Goal: Information Seeking & Learning: Learn about a topic

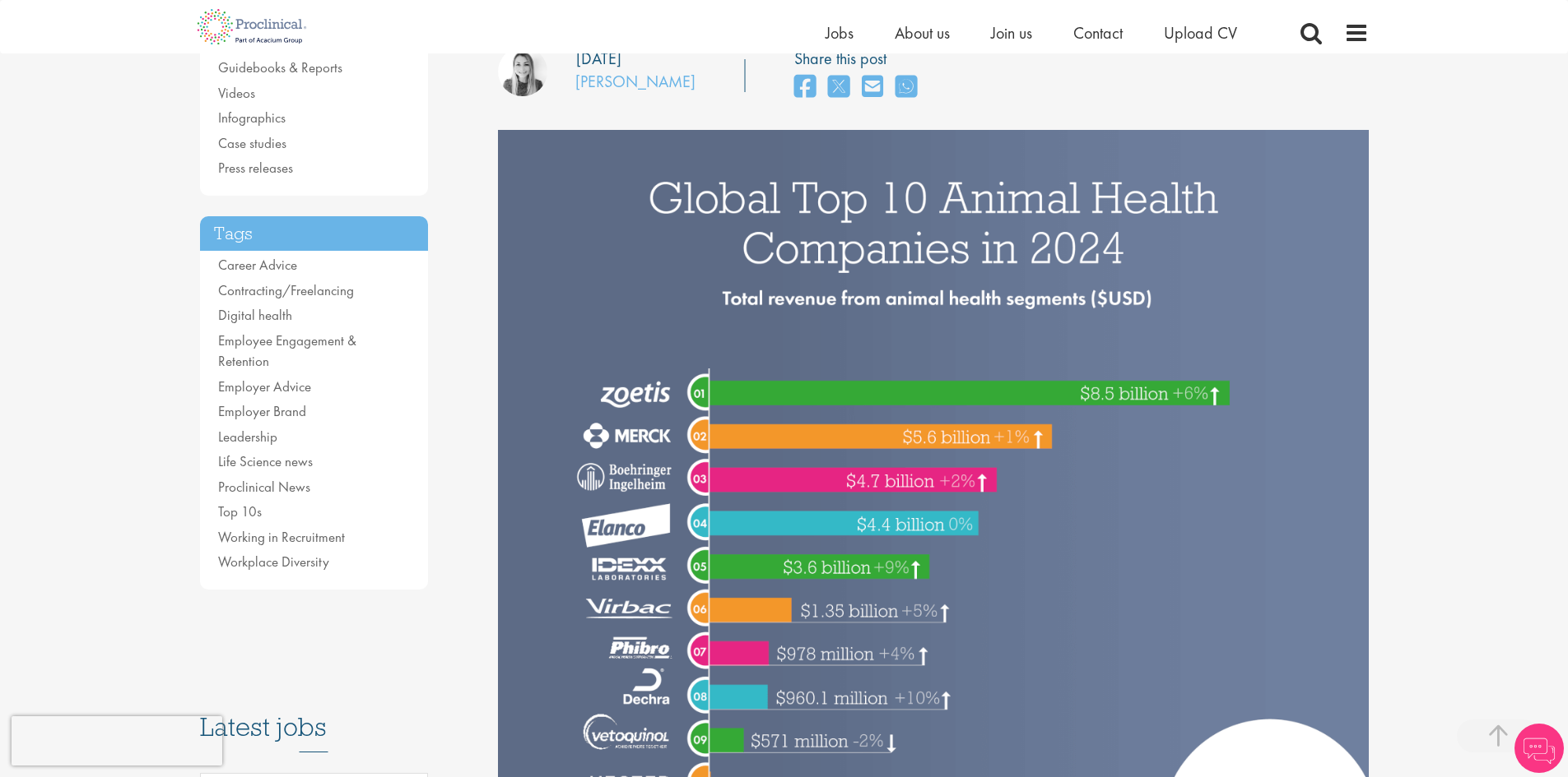
scroll to position [274, 0]
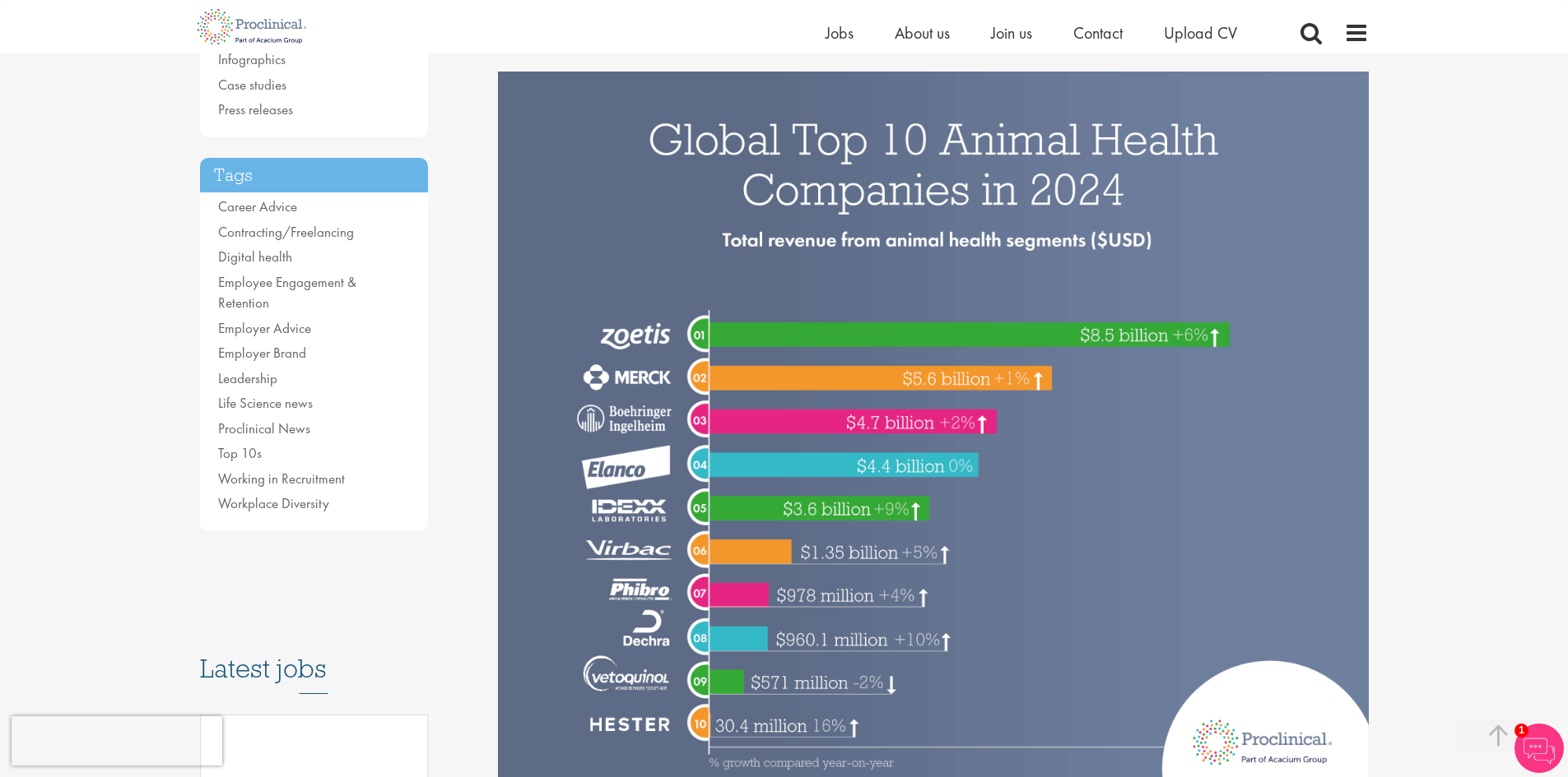
drag, startPoint x: 914, startPoint y: 469, endPoint x: 963, endPoint y: 467, distance: 49.0
drag, startPoint x: 963, startPoint y: 467, endPoint x: 859, endPoint y: 464, distance: 104.0
click at [859, 464] on img at bounding box center [933, 434] width 871 height 725
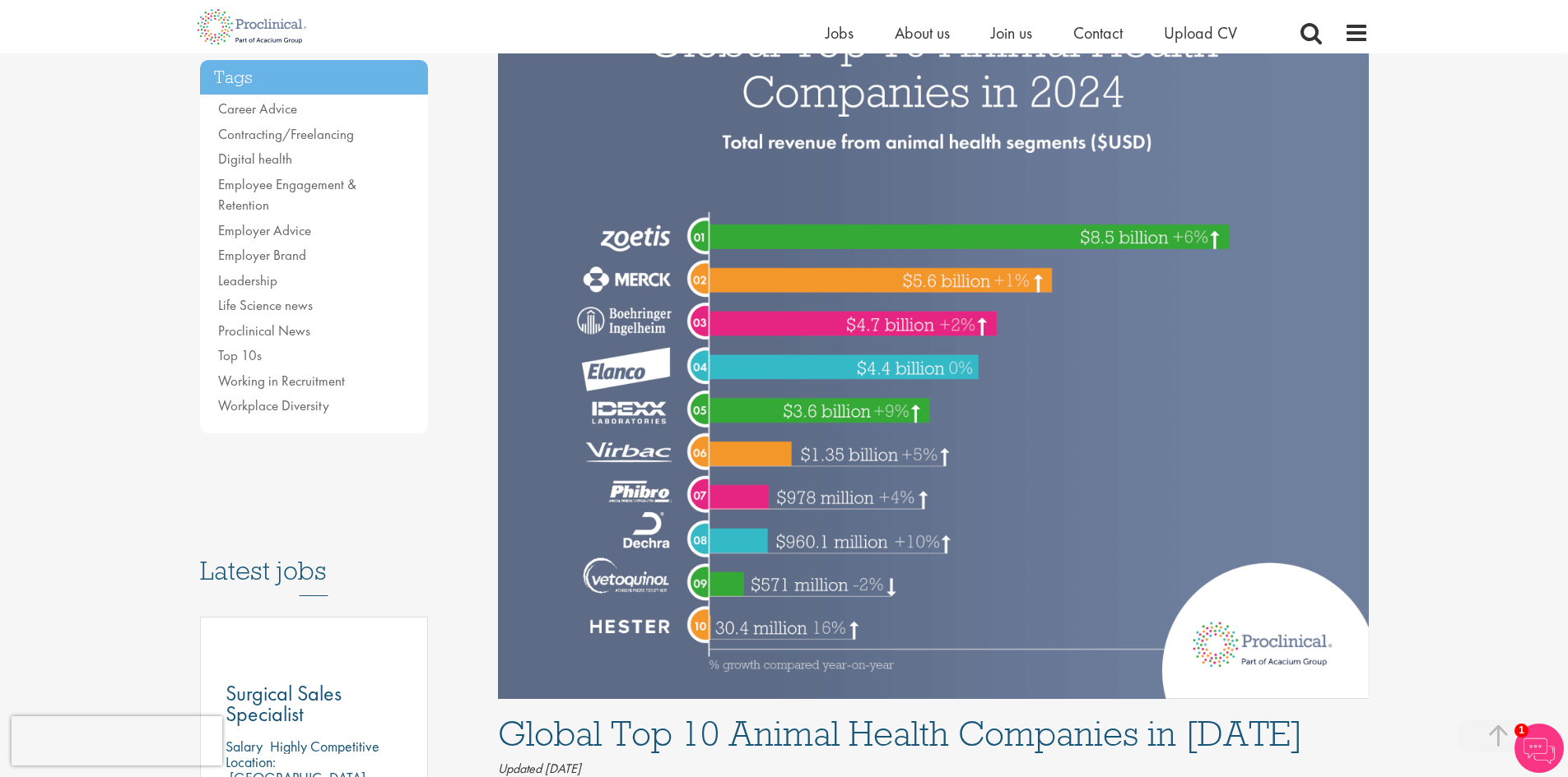
scroll to position [411, 0]
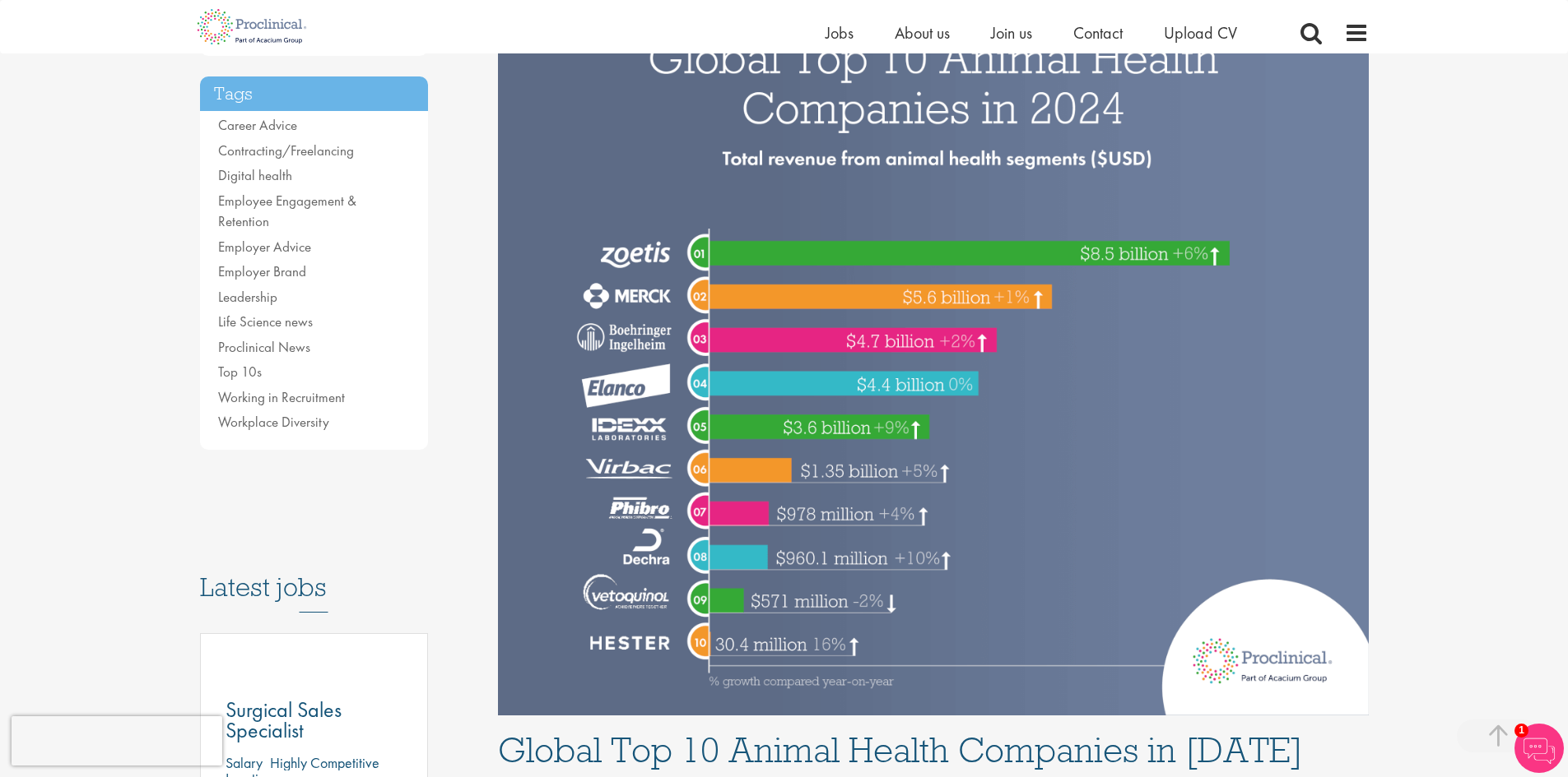
scroll to position [411, 0]
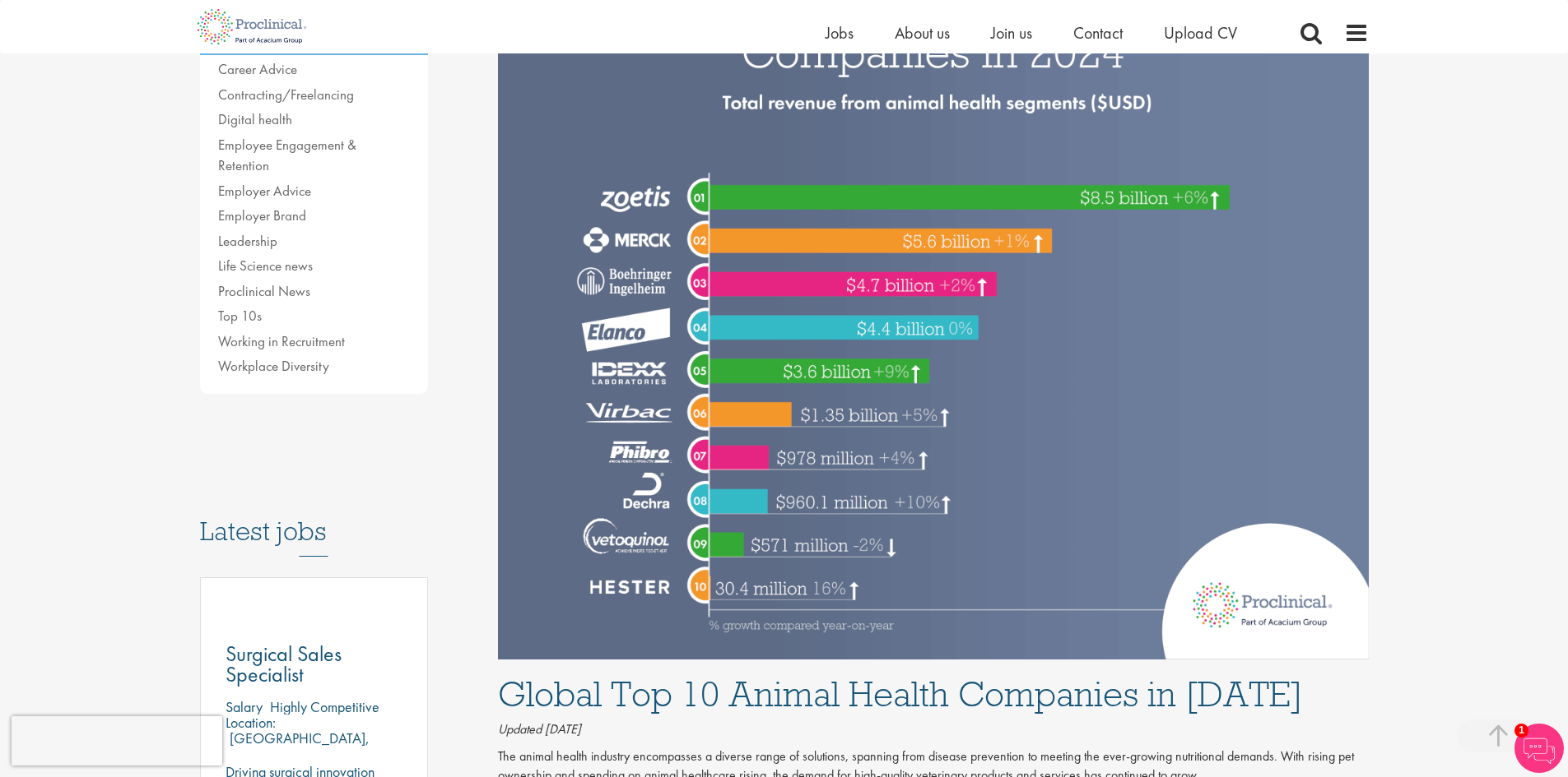
click at [726, 591] on img at bounding box center [933, 297] width 871 height 725
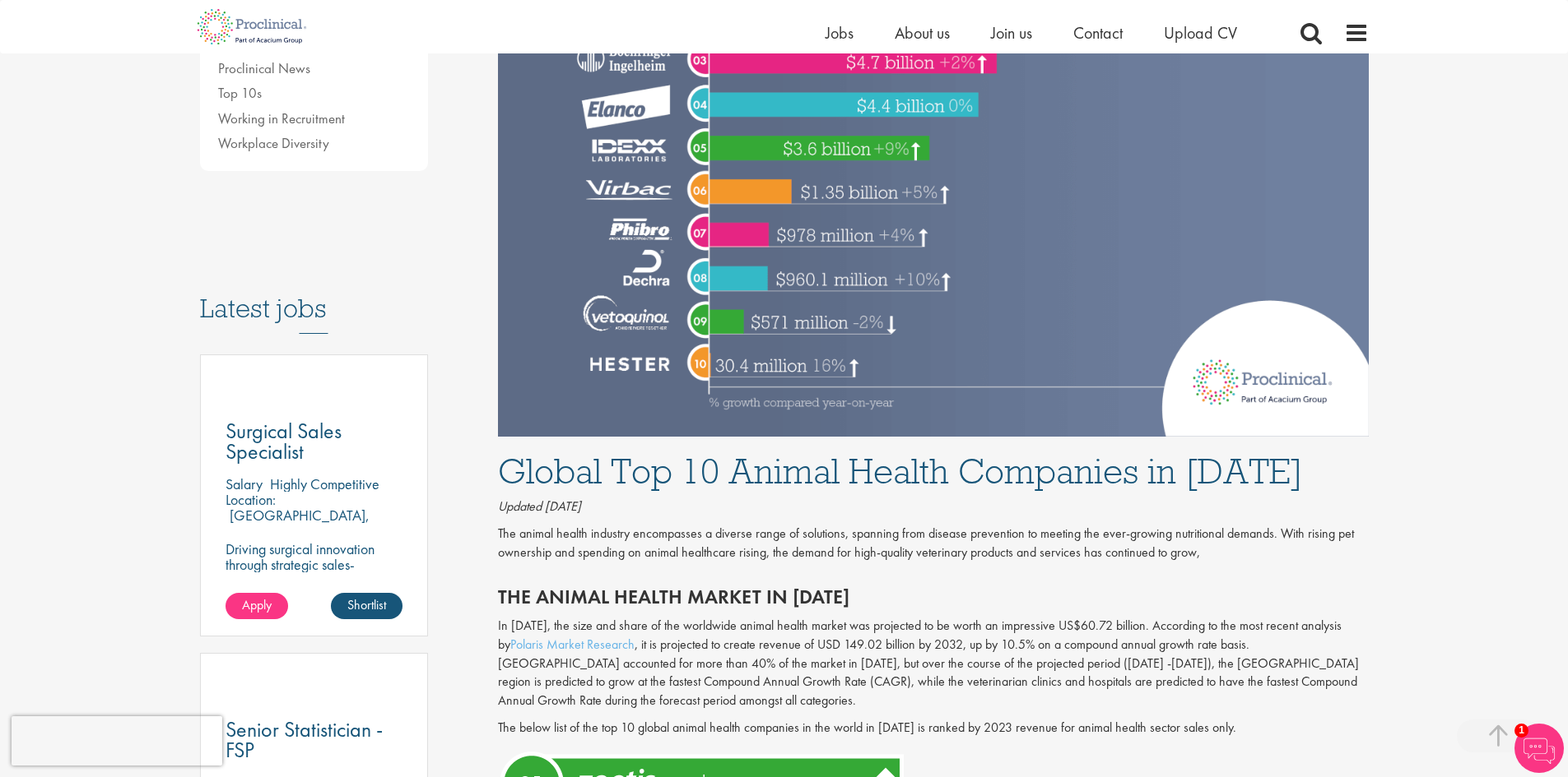
scroll to position [685, 0]
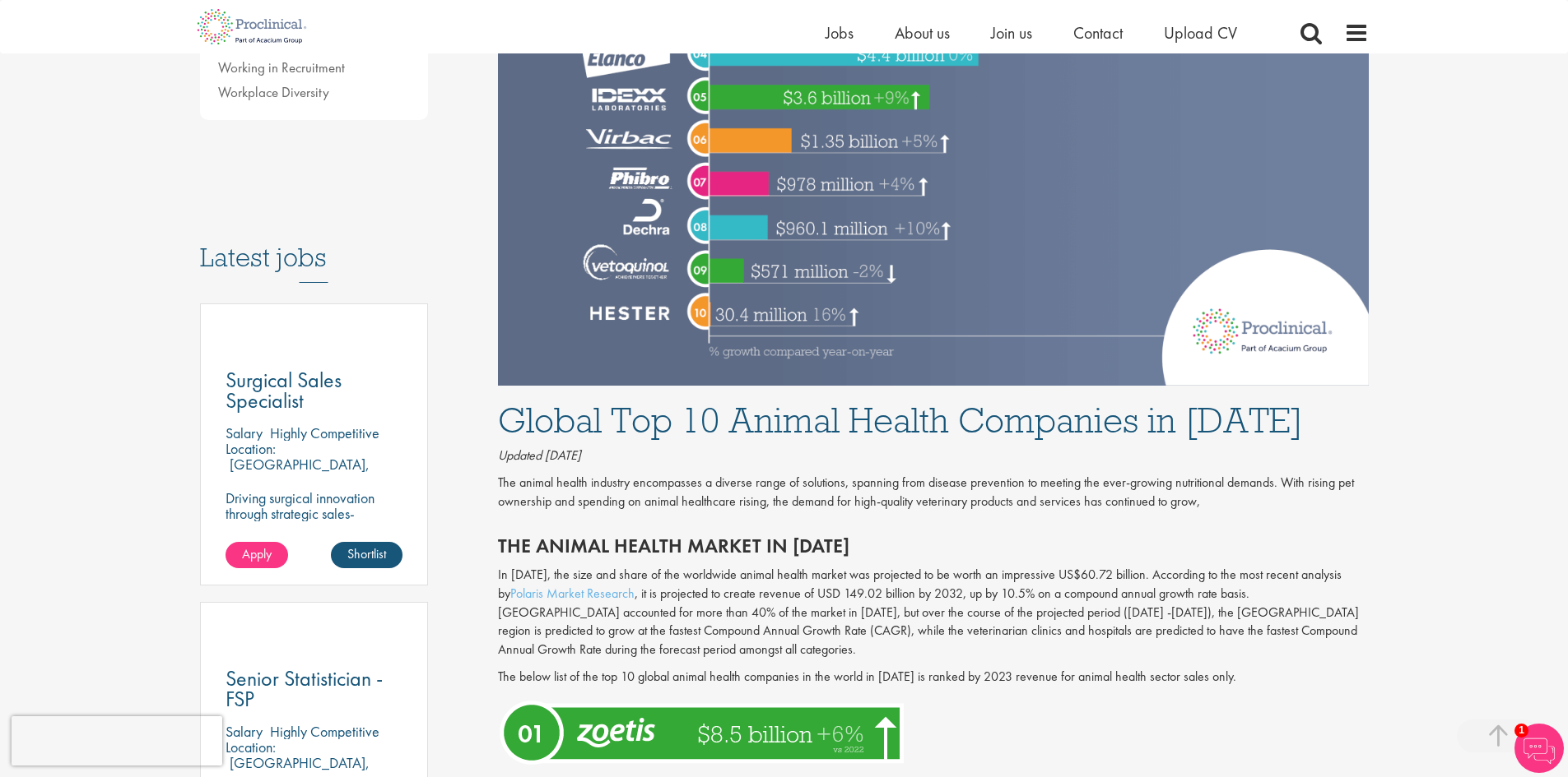
click at [749, 432] on h1 "Global Top 10 Animal Health Companies in [DATE]" at bounding box center [933, 420] width 871 height 36
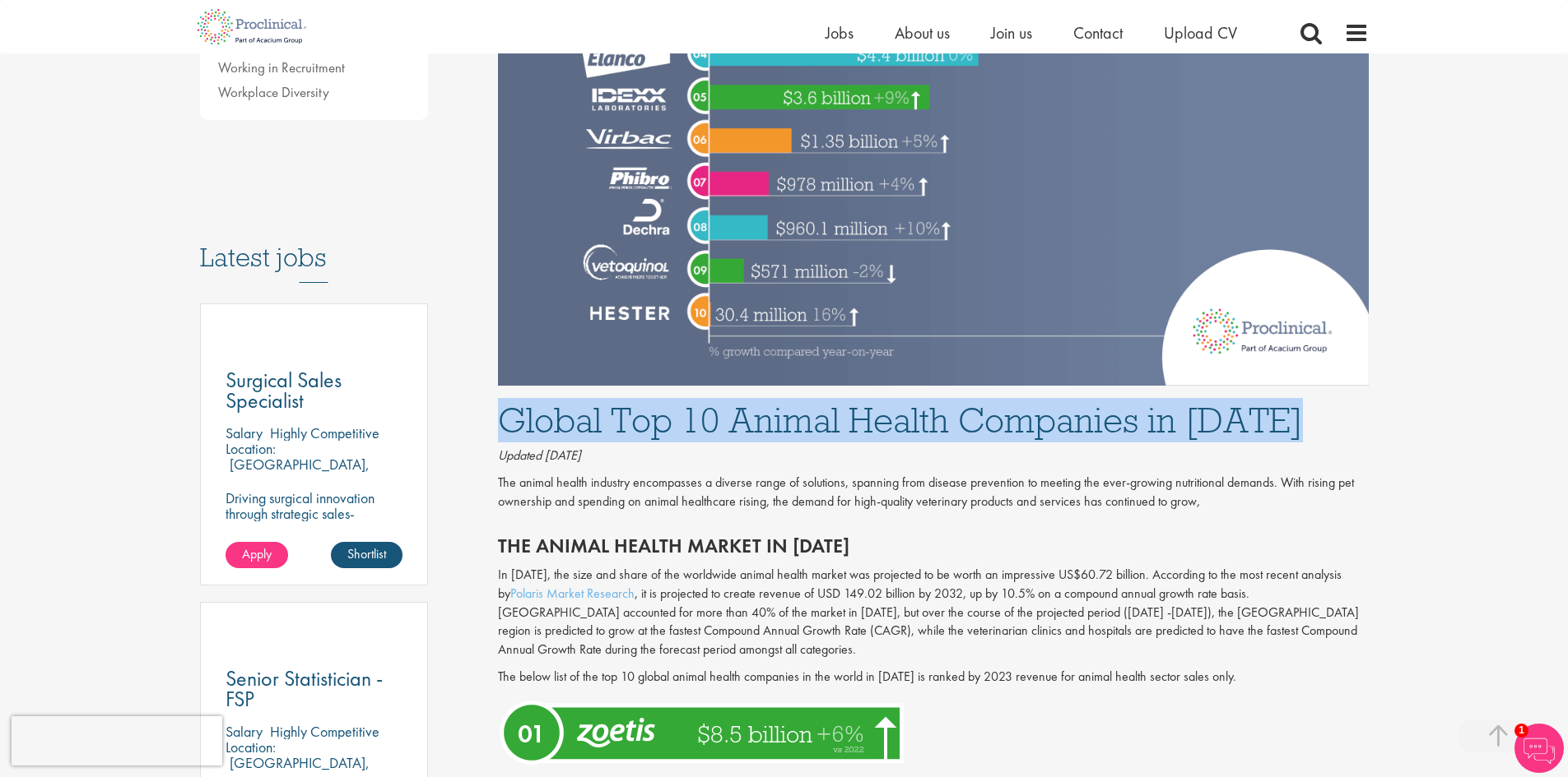
click at [749, 432] on h1 "Global Top 10 Animal Health Companies in [DATE]" at bounding box center [933, 420] width 871 height 36
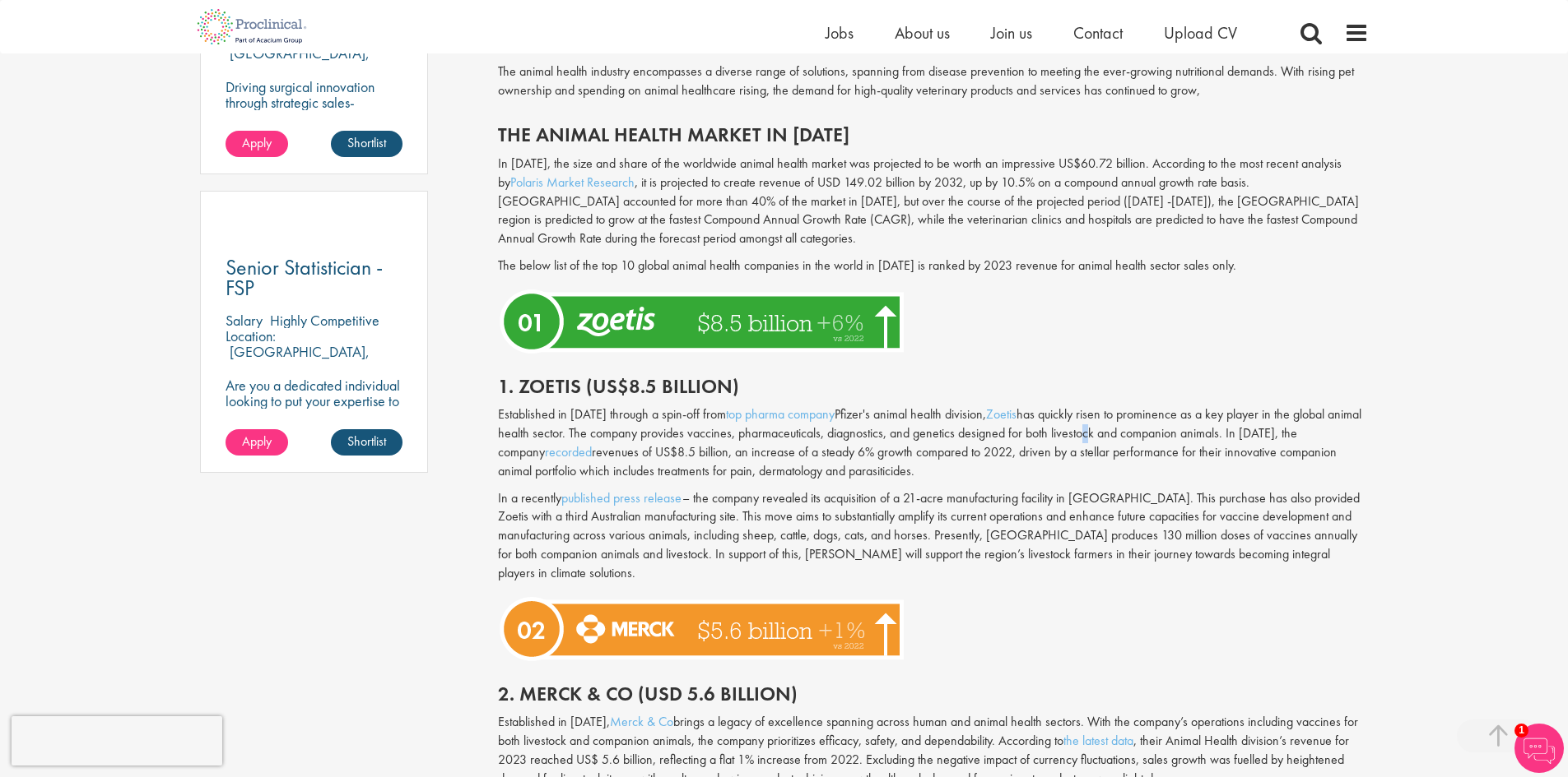
click at [1079, 426] on p "Established in [DATE] through a spin-off from top pharma company Pfizer's anima…" at bounding box center [933, 443] width 871 height 75
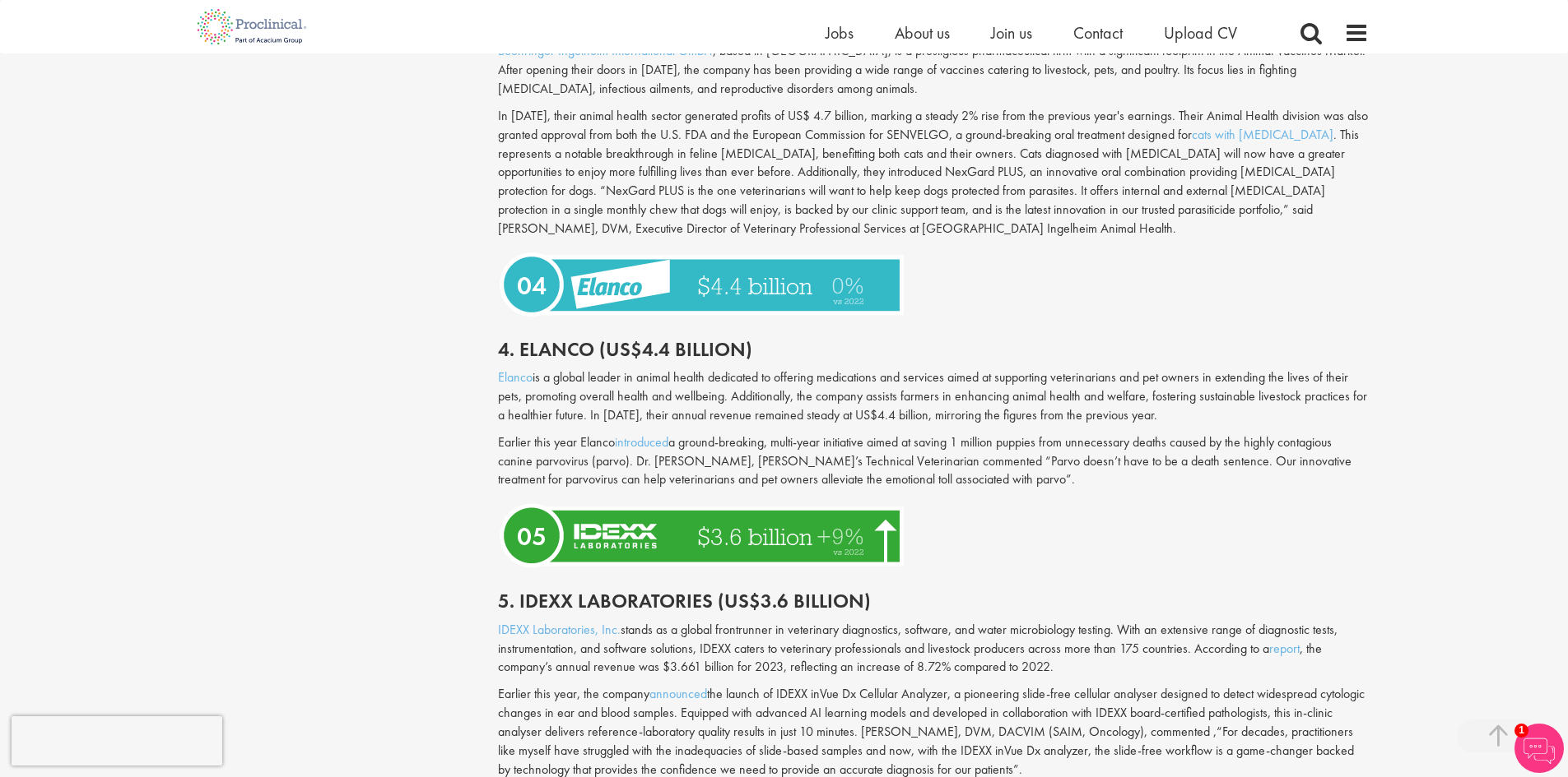
click at [335, 436] on div "Content types Quizzes Blogs Guidebooks & Reports Videos Infographics Case studi…" at bounding box center [784, 360] width 1193 height 4483
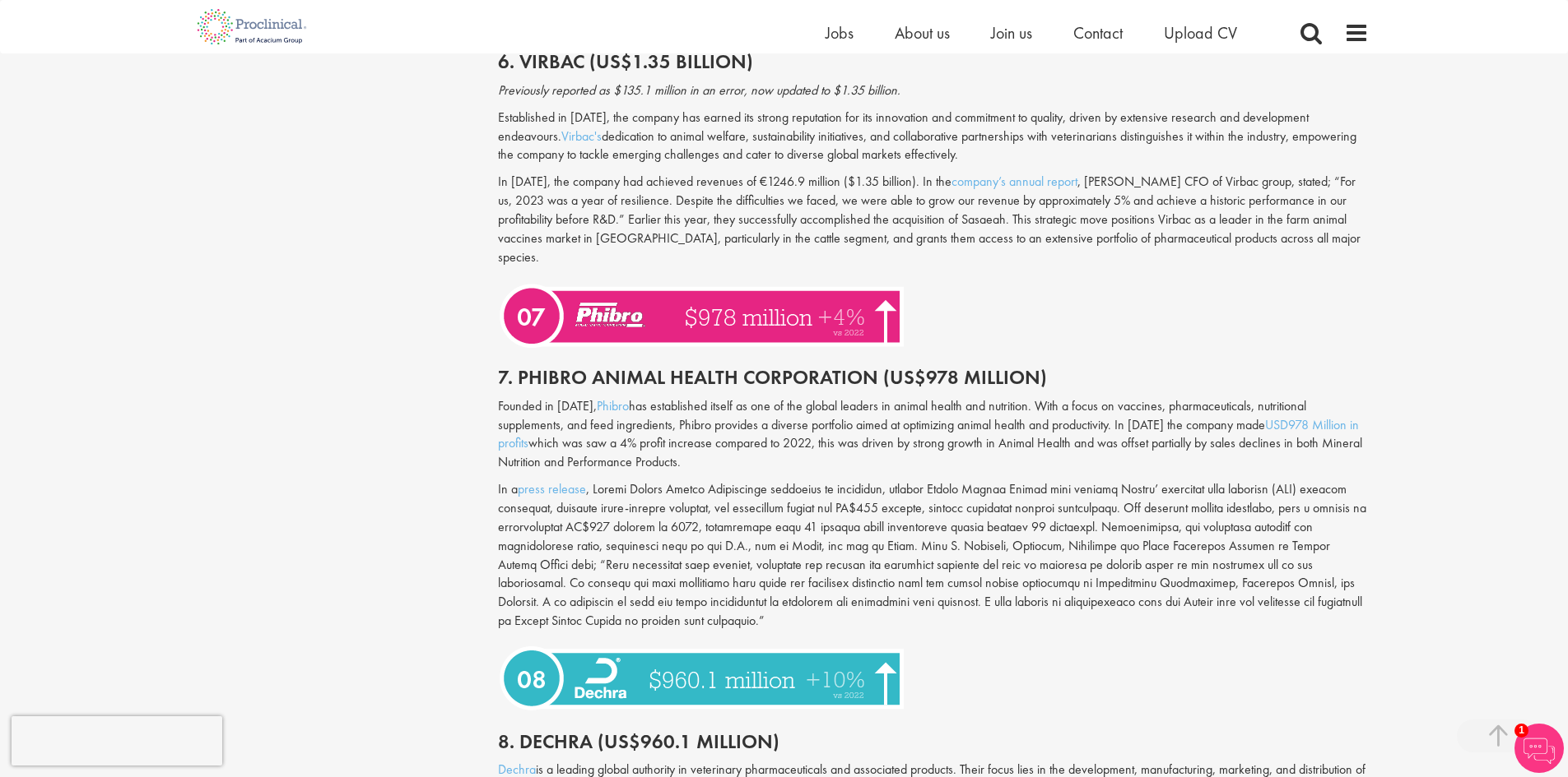
scroll to position [2879, 0]
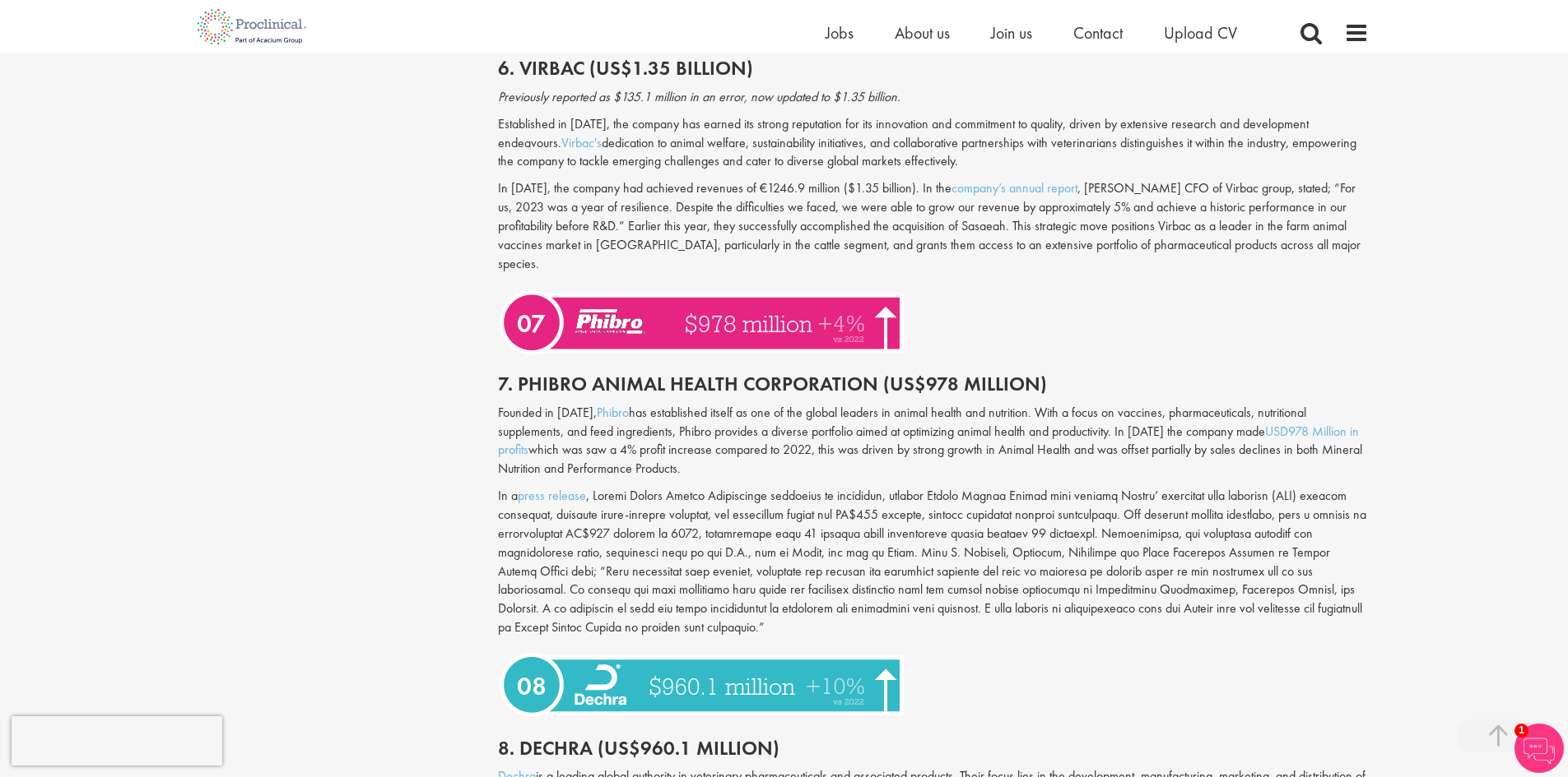
drag, startPoint x: 430, startPoint y: 409, endPoint x: 402, endPoint y: 426, distance: 32.8
